Goal: Navigation & Orientation: Find specific page/section

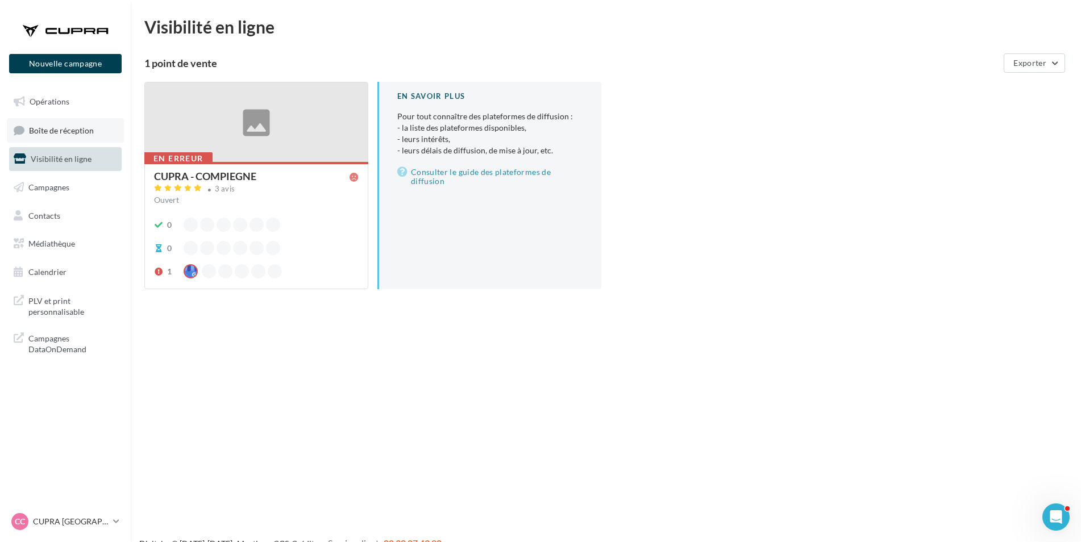
click at [68, 124] on link "Boîte de réception" at bounding box center [65, 130] width 117 height 24
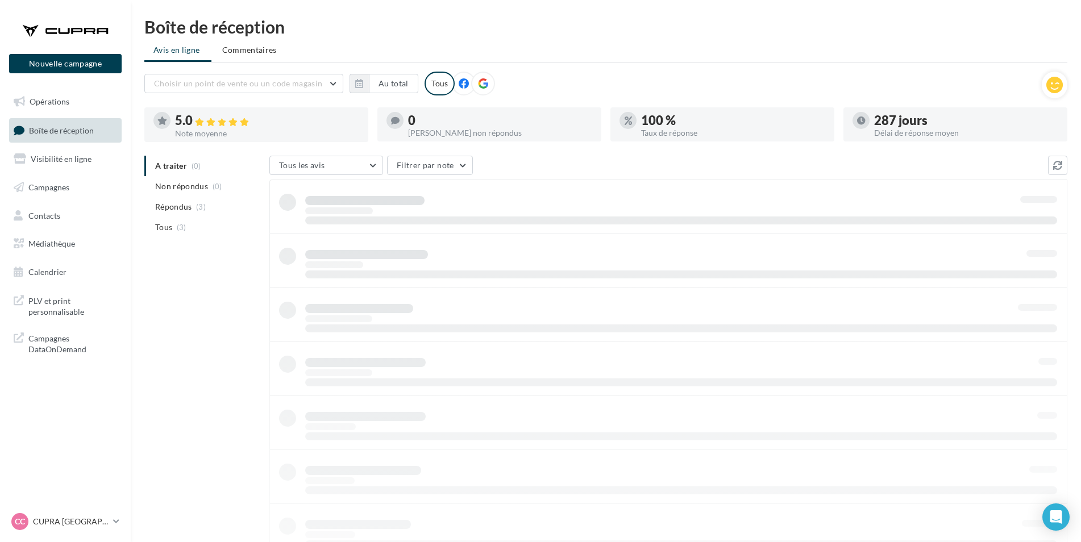
click at [89, 535] on div "CC CUPRA Compiègne cupra_compiegne" at bounding box center [65, 526] width 131 height 31
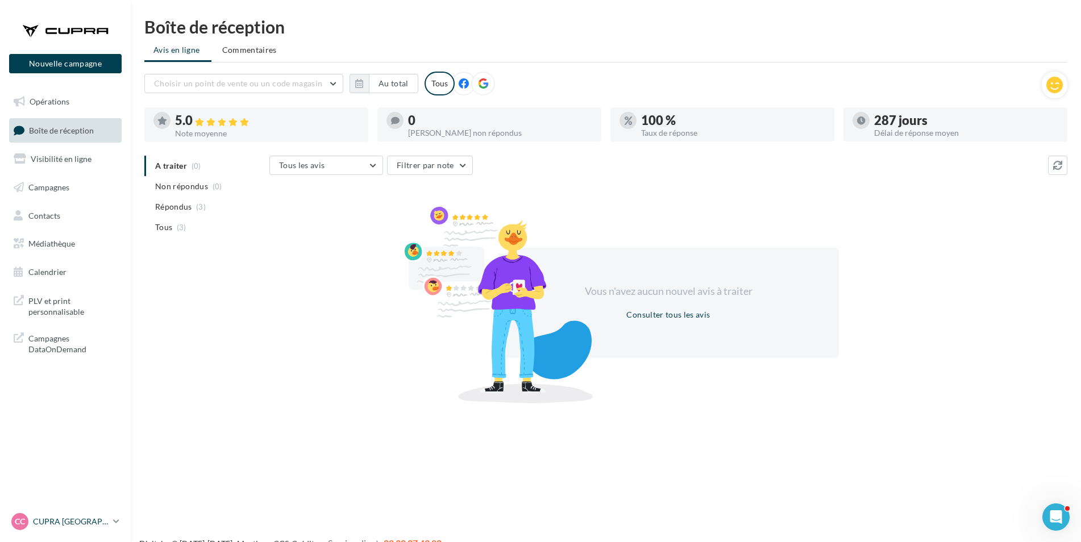
click at [89, 526] on p "CUPRA [GEOGRAPHIC_DATA]" at bounding box center [71, 521] width 76 height 11
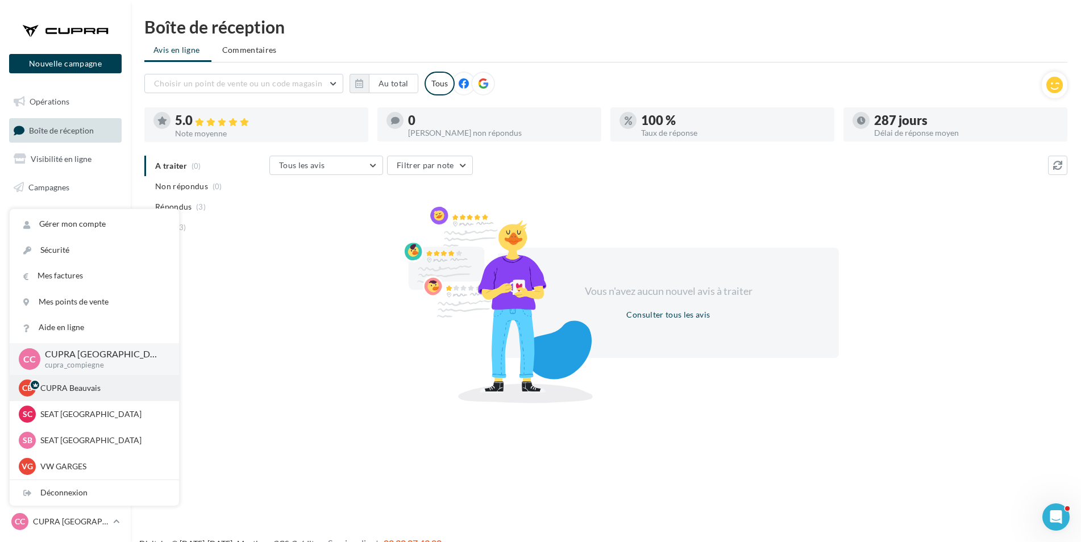
click at [100, 391] on p "CUPRA Beauvais" at bounding box center [102, 388] width 125 height 11
